Goal: Information Seeking & Learning: Learn about a topic

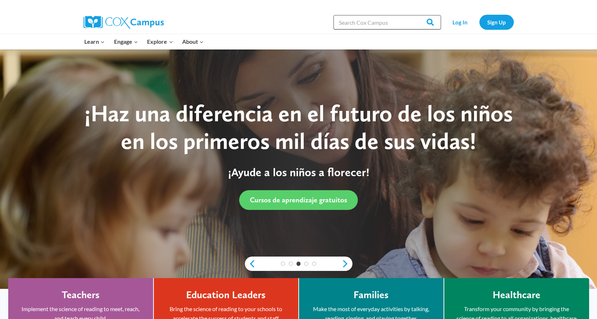
click at [369, 21] on input "Search in [URL][DOMAIN_NAME]" at bounding box center [387, 22] width 108 height 14
type input "BLOODB"
click at [452, 19] on link "Log In" at bounding box center [459, 22] width 31 height 15
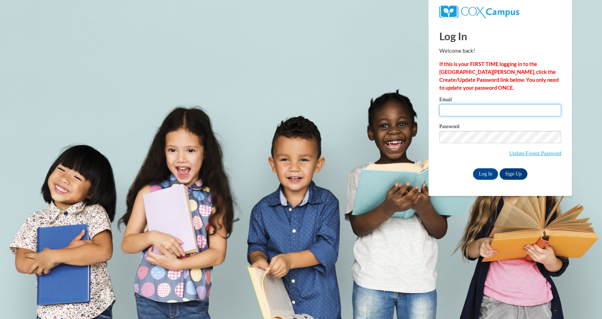
click at [443, 106] on input "Email" at bounding box center [500, 110] width 122 height 12
click at [453, 112] on input "Email" at bounding box center [500, 110] width 122 height 12
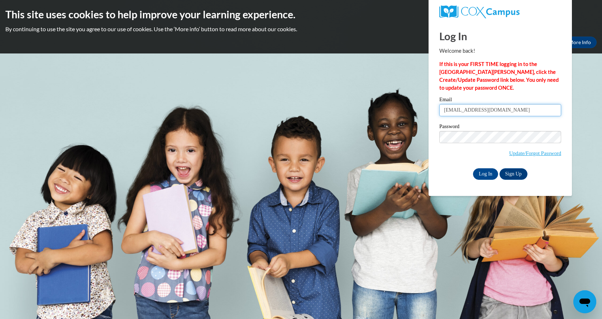
type input "[EMAIL_ADDRESS][DOMAIN_NAME]"
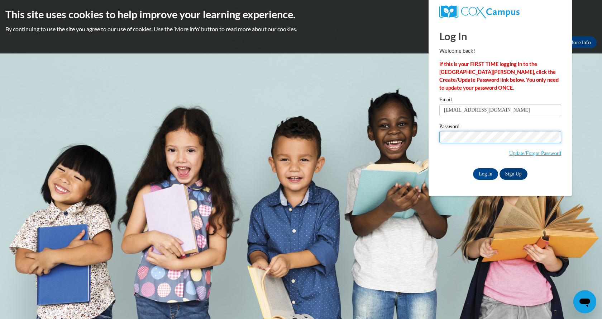
click at [473, 168] on input "Log In" at bounding box center [485, 173] width 25 height 11
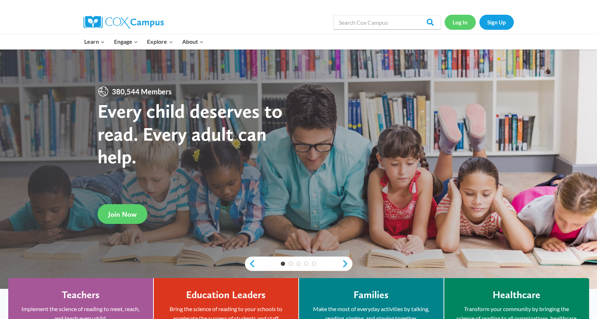
click at [457, 23] on link "Log In" at bounding box center [459, 22] width 31 height 15
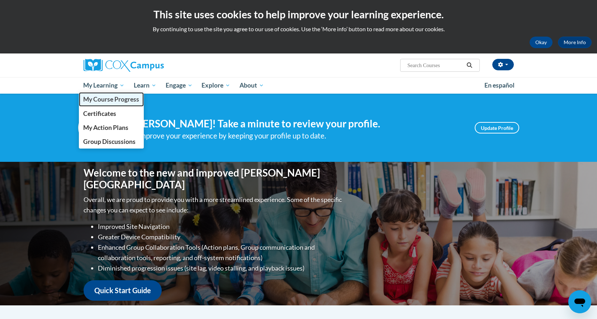
click at [113, 97] on span "My Course Progress" at bounding box center [111, 99] width 56 height 8
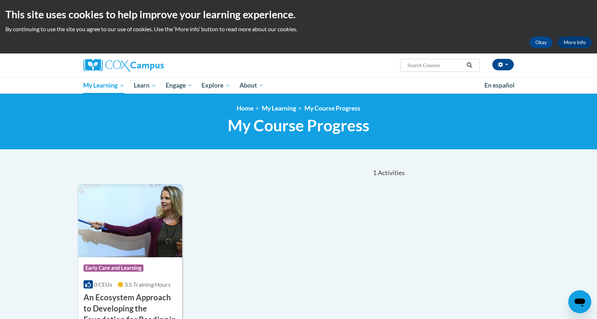
click at [428, 68] on input "Search..." at bounding box center [434, 65] width 57 height 9
type input "bloodborne"
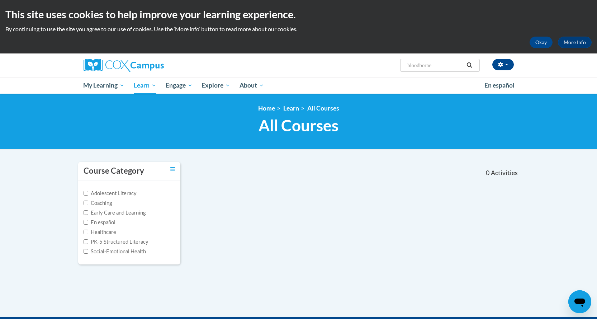
click at [438, 64] on input "bloodborne" at bounding box center [434, 65] width 57 height 9
type input "bloodborn"
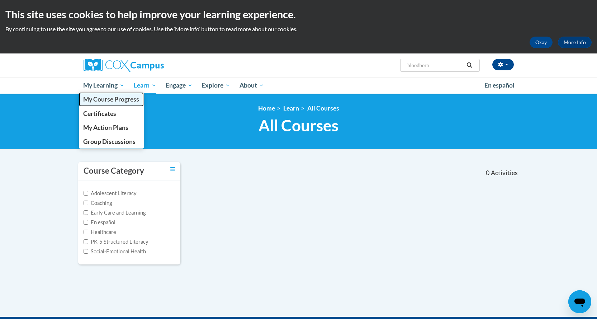
click at [113, 98] on span "My Course Progress" at bounding box center [111, 99] width 56 height 8
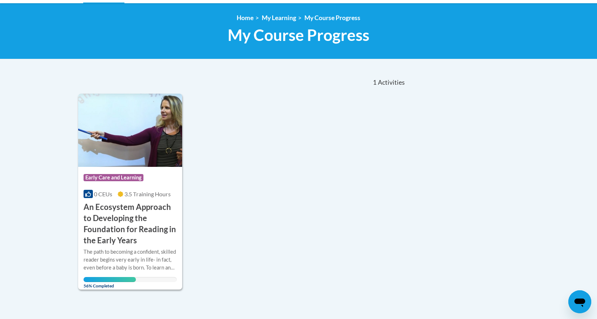
scroll to position [143, 0]
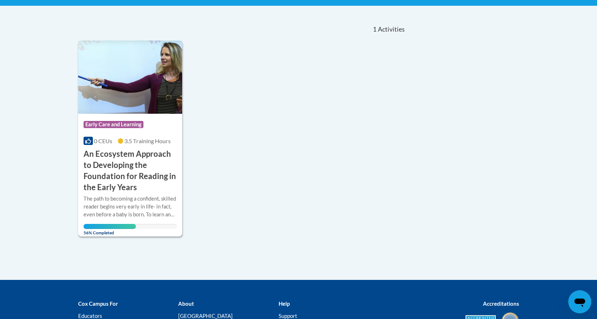
click at [143, 166] on h3 "An Ecosystem Approach to Developing the Foundation for Reading in the Early Yea…" at bounding box center [130, 170] width 94 height 44
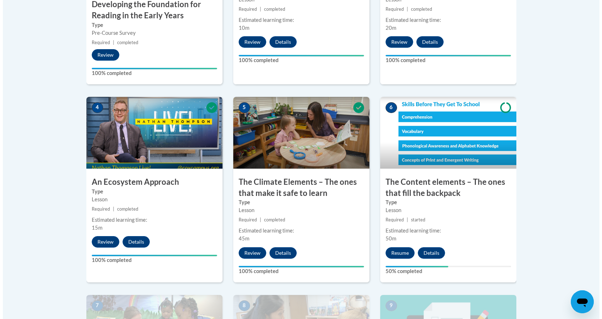
scroll to position [358, 0]
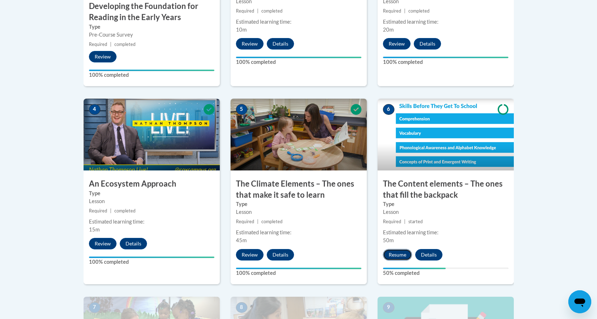
click at [408, 256] on button "Resume" at bounding box center [397, 254] width 29 height 11
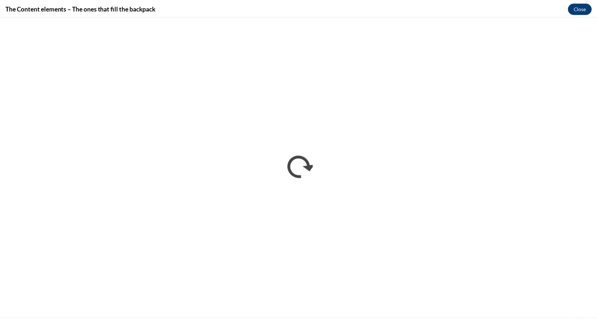
scroll to position [0, 0]
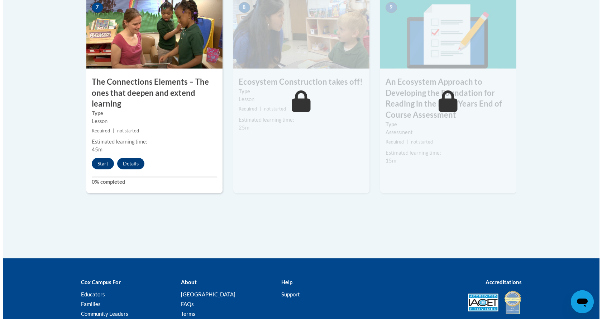
scroll to position [670, 0]
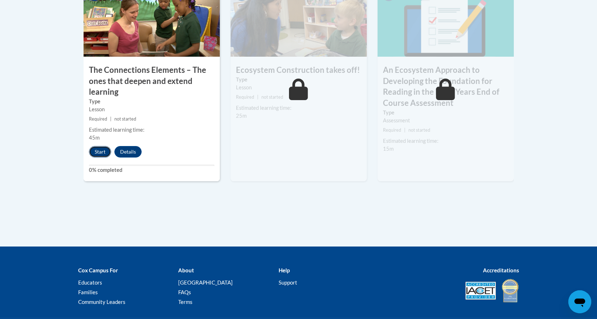
click at [105, 151] on button "Start" at bounding box center [100, 151] width 22 height 11
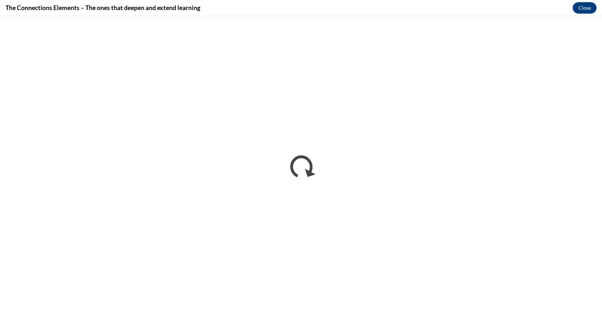
scroll to position [0, 0]
